Goal: Find specific page/section: Find specific page/section

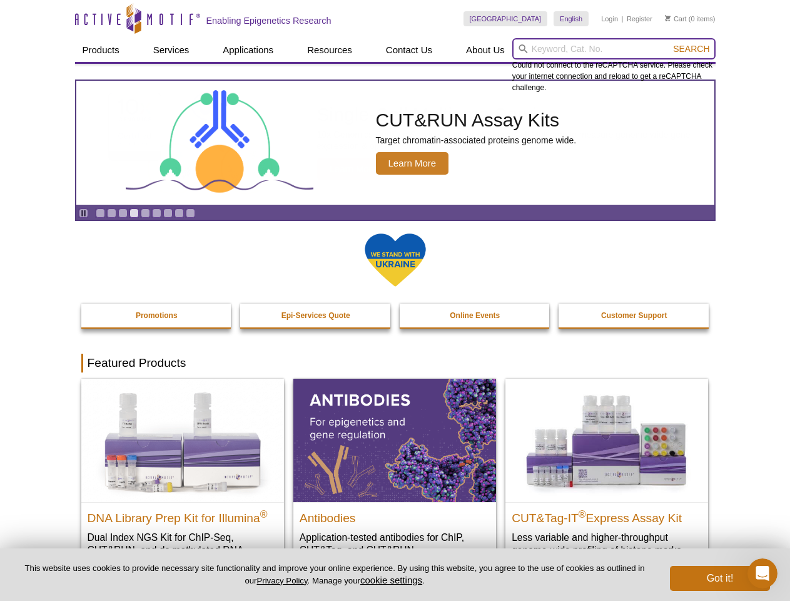
click at [614, 49] on input "search" at bounding box center [613, 48] width 203 height 21
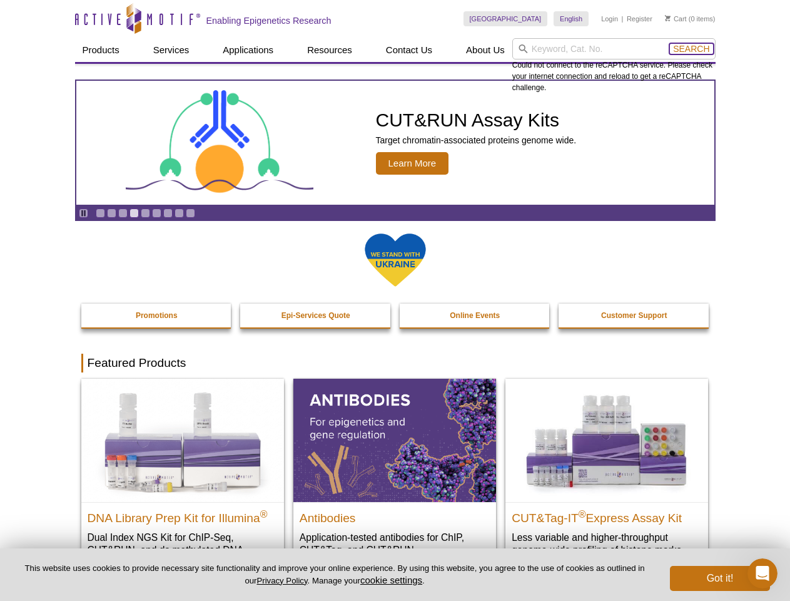
click at [691, 49] on span "Search" at bounding box center [691, 49] width 36 height 10
click at [83, 213] on icon "Pause" at bounding box center [83, 213] width 8 height 8
click at [100, 213] on link "Go to slide 1" at bounding box center [100, 212] width 9 height 9
click at [111, 213] on link "Go to slide 2" at bounding box center [111, 212] width 9 height 9
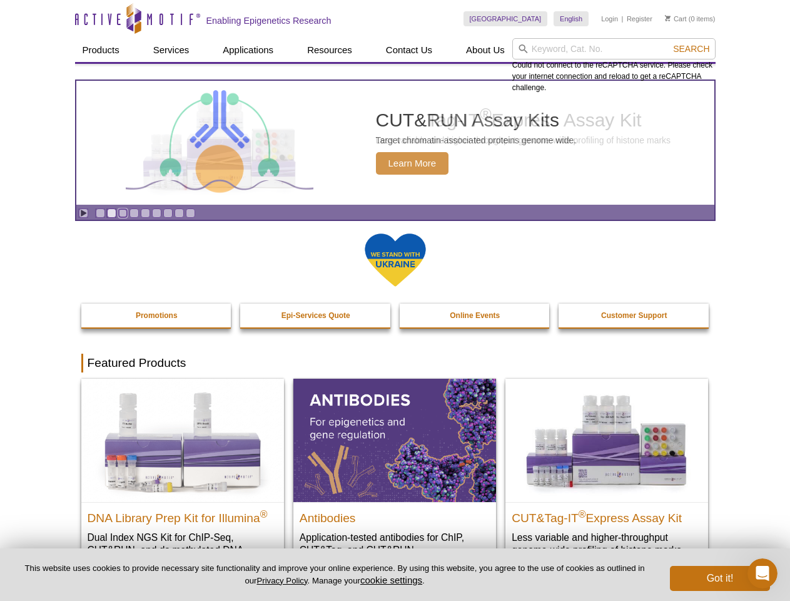
click at [123, 213] on link "Go to slide 3" at bounding box center [122, 212] width 9 height 9
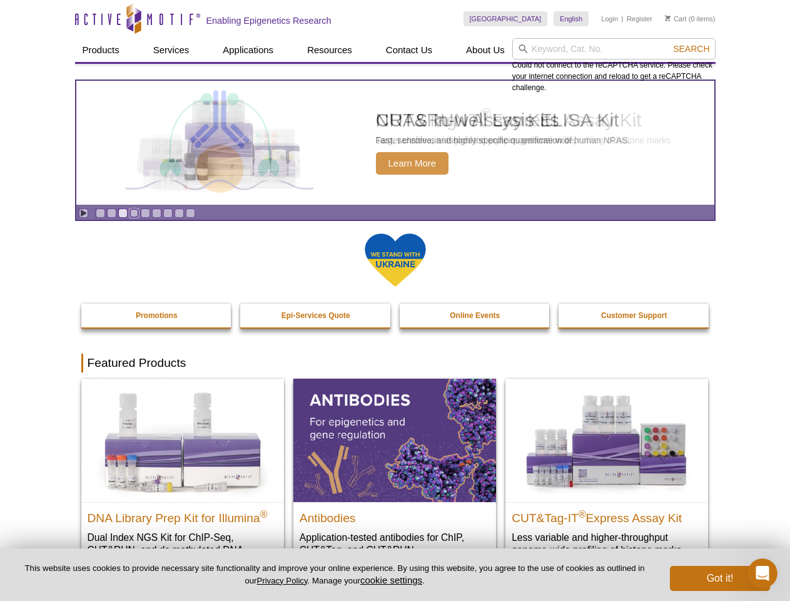
click at [134, 213] on link "Go to slide 4" at bounding box center [133, 212] width 9 height 9
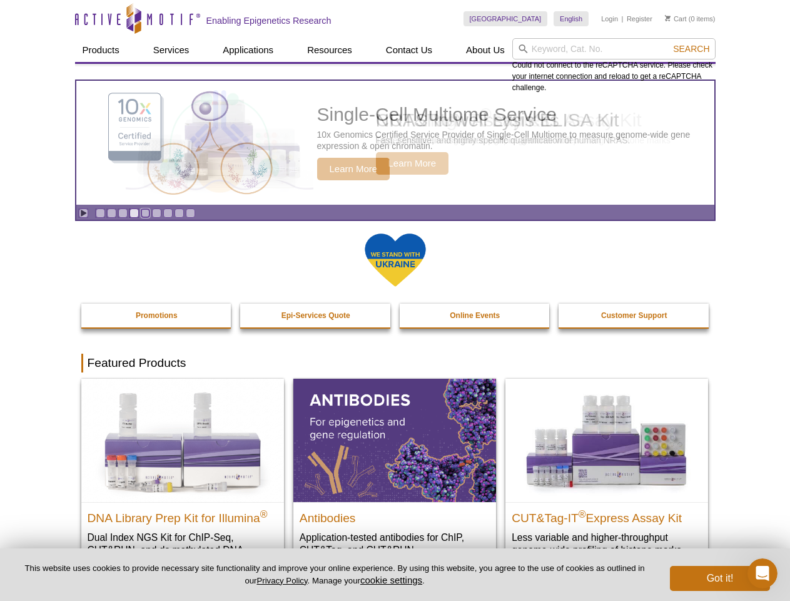
click at [145, 213] on link "Go to slide 5" at bounding box center [145, 212] width 9 height 9
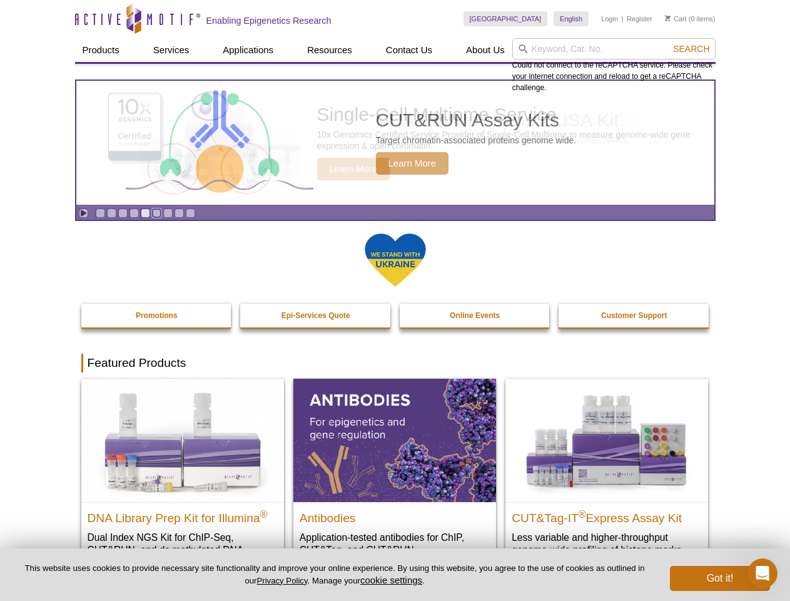
click at [156, 213] on link "Go to slide 6" at bounding box center [156, 212] width 9 height 9
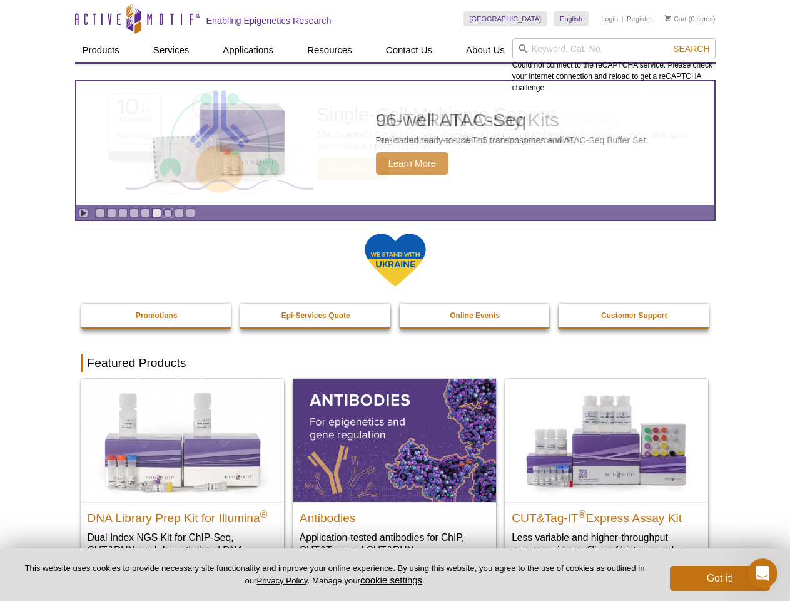
click at [168, 213] on link "Go to slide 7" at bounding box center [167, 212] width 9 height 9
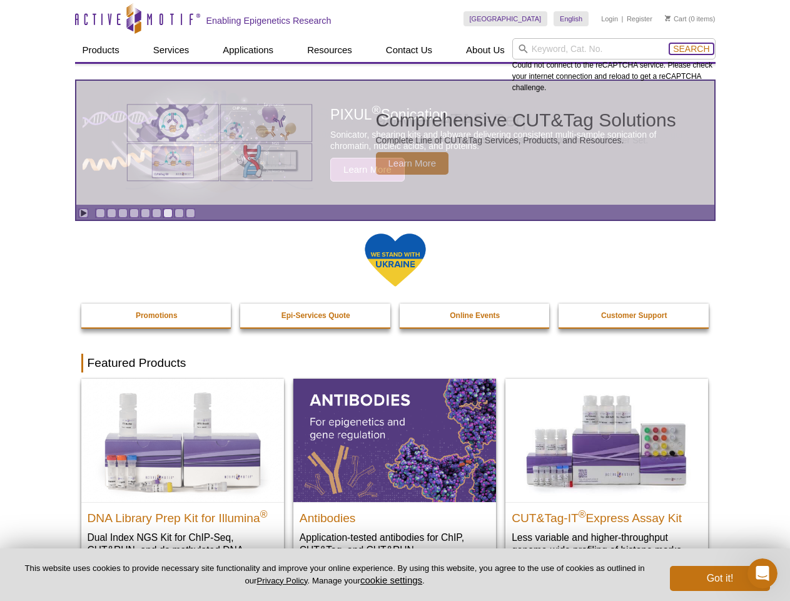
click at [691, 49] on span "Search" at bounding box center [691, 49] width 36 height 10
